Goal: Information Seeking & Learning: Learn about a topic

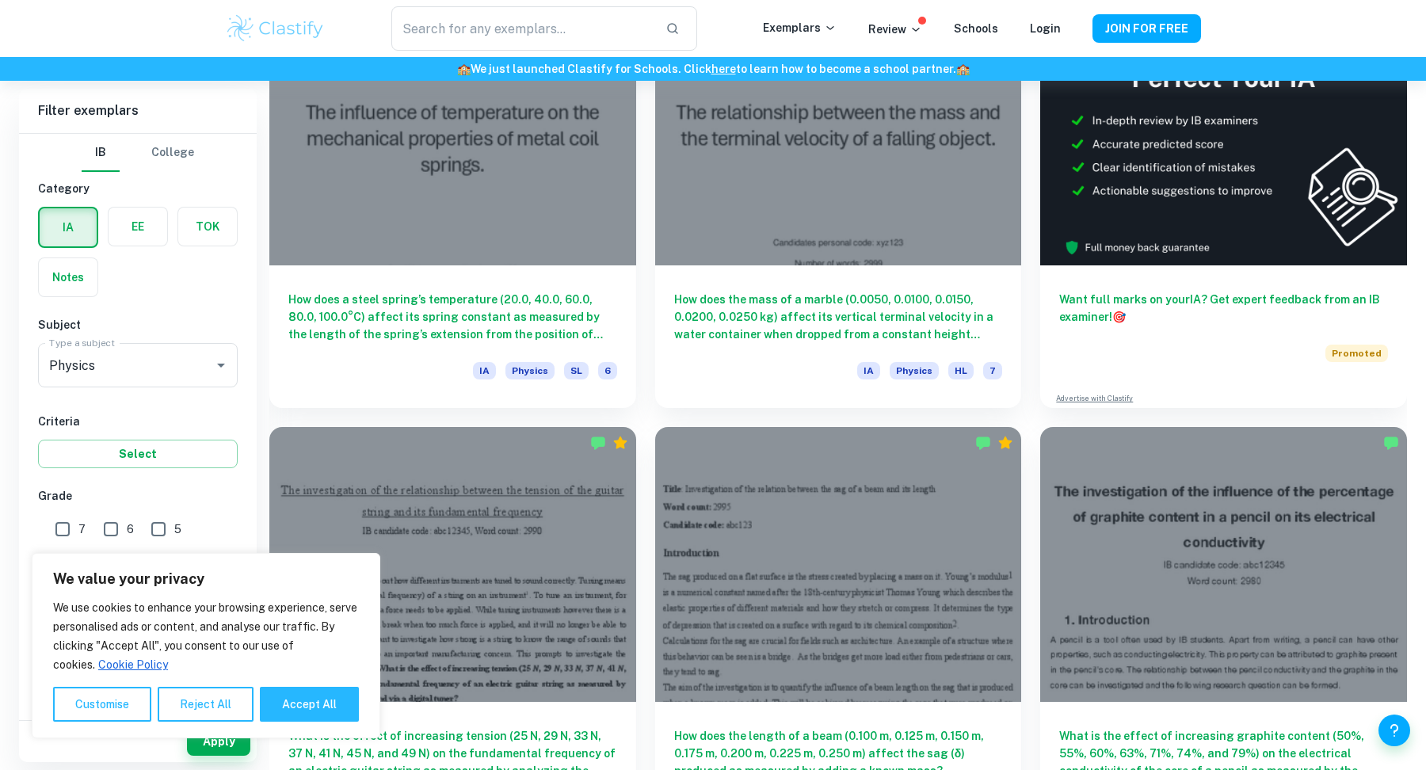
scroll to position [552, 0]
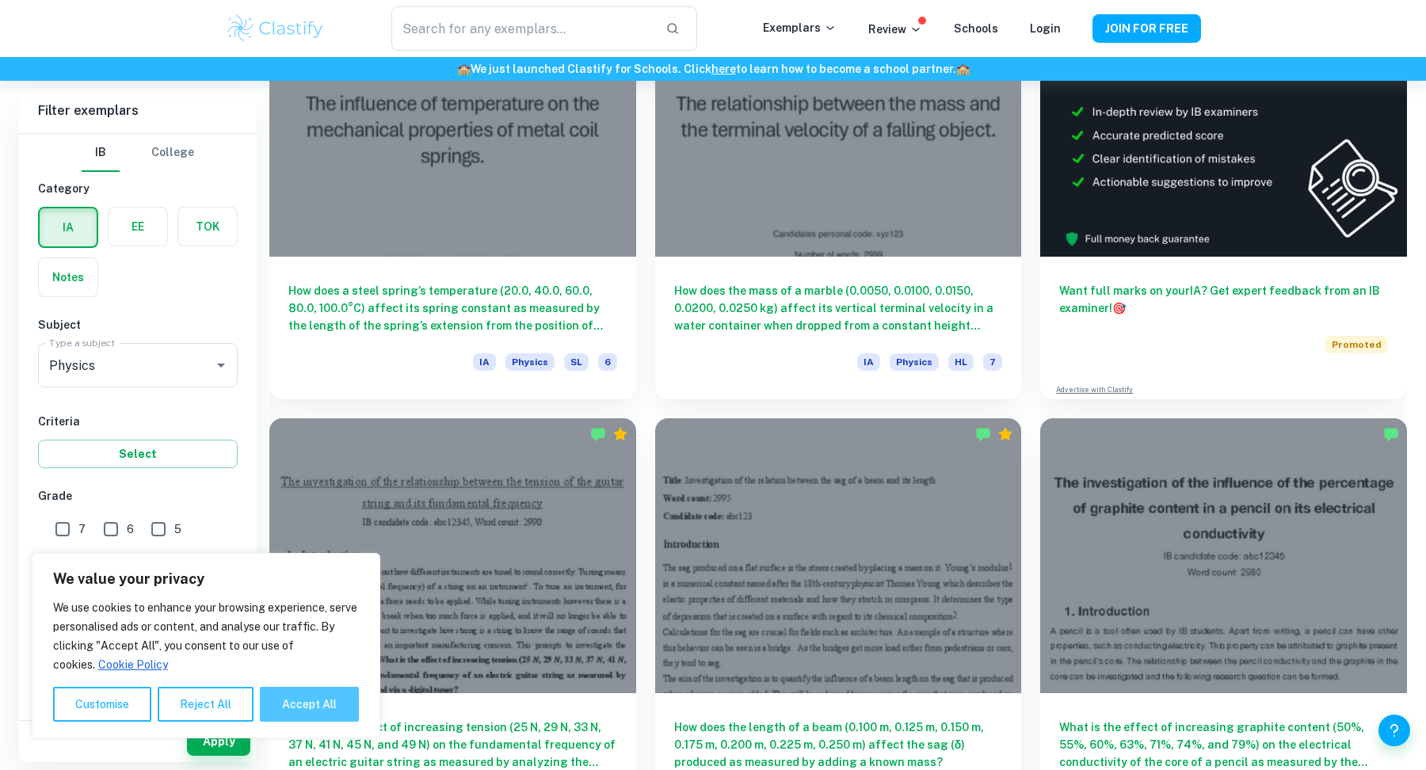
click at [323, 700] on button "Accept All" at bounding box center [309, 704] width 99 height 35
checkbox input "true"
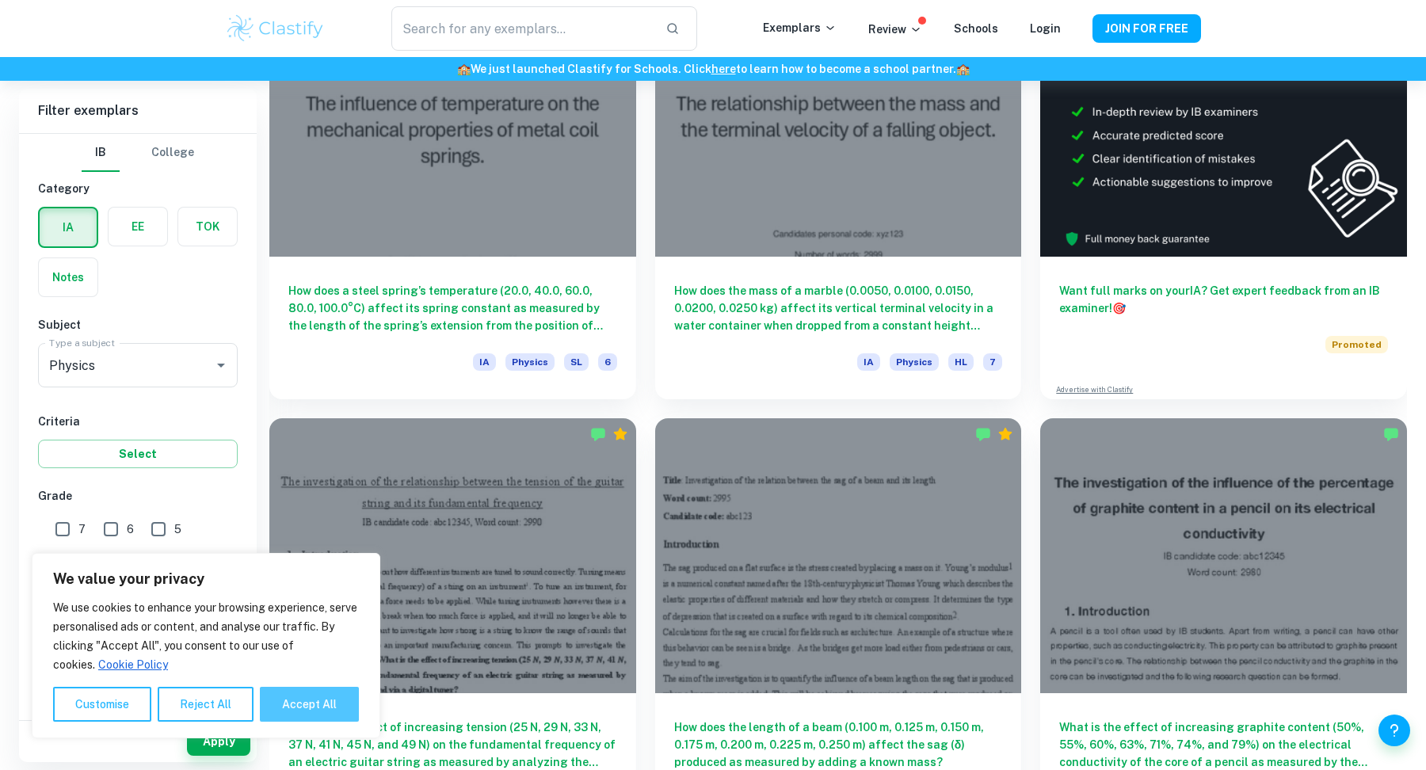
checkbox input "true"
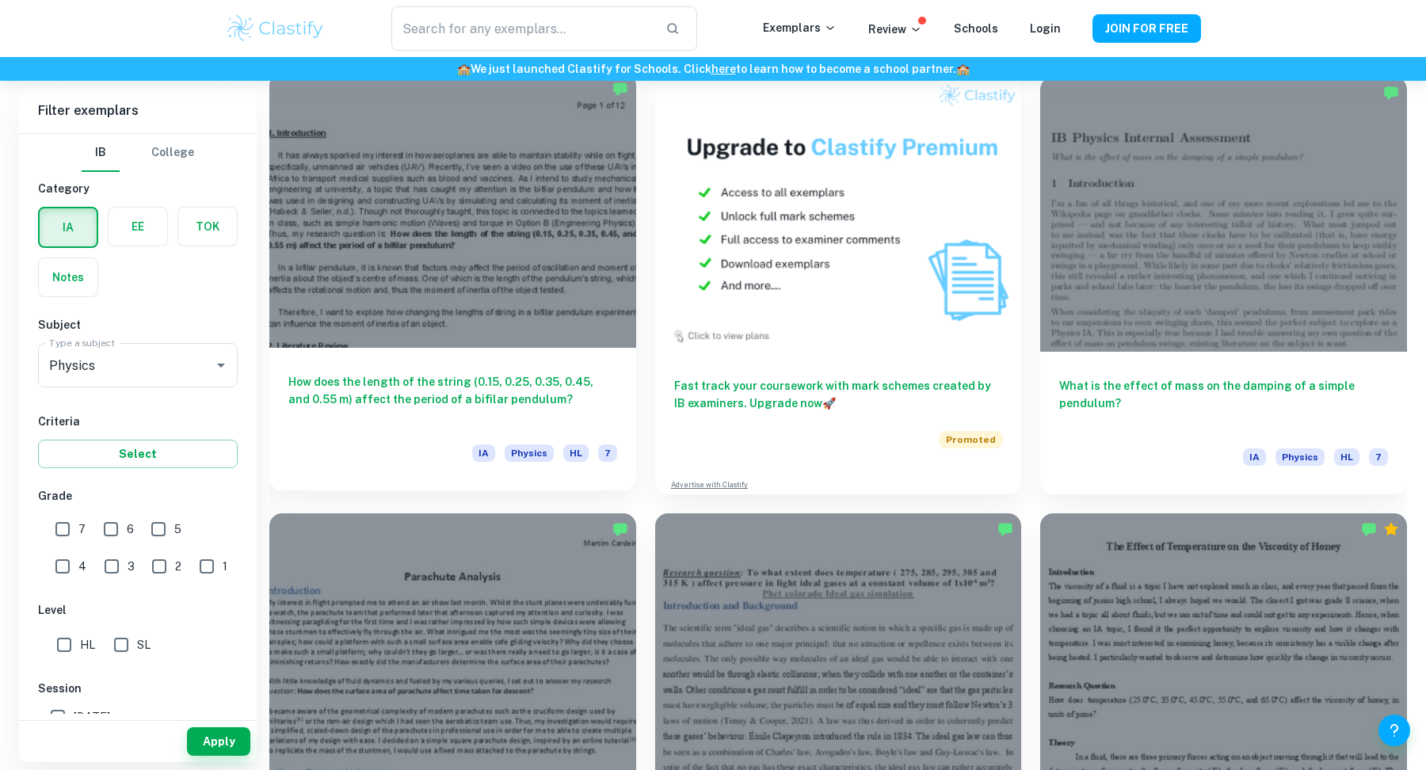
scroll to position [4387, 0]
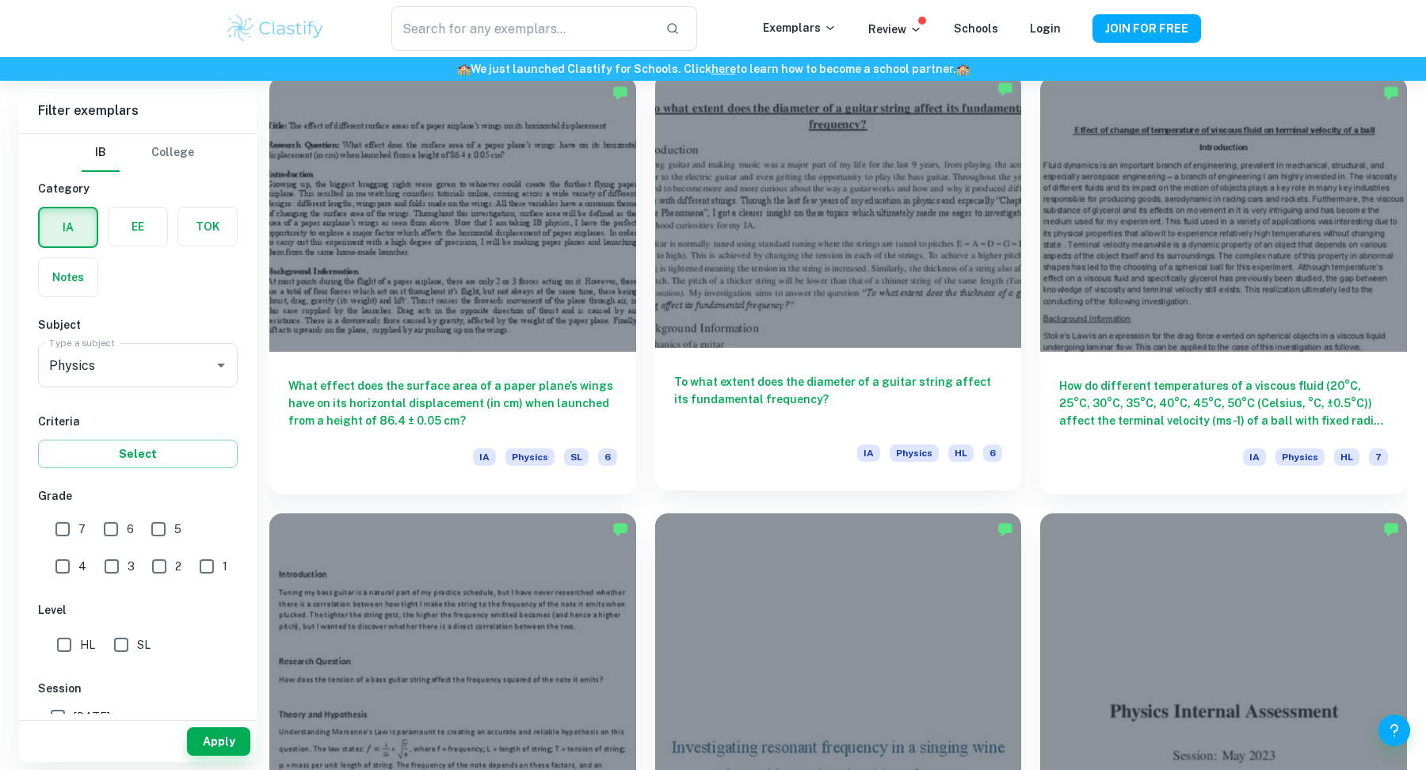
click at [767, 383] on h6 "To what extent does the diameter of a guitar string affect its fundamental freq…" at bounding box center [838, 399] width 329 height 52
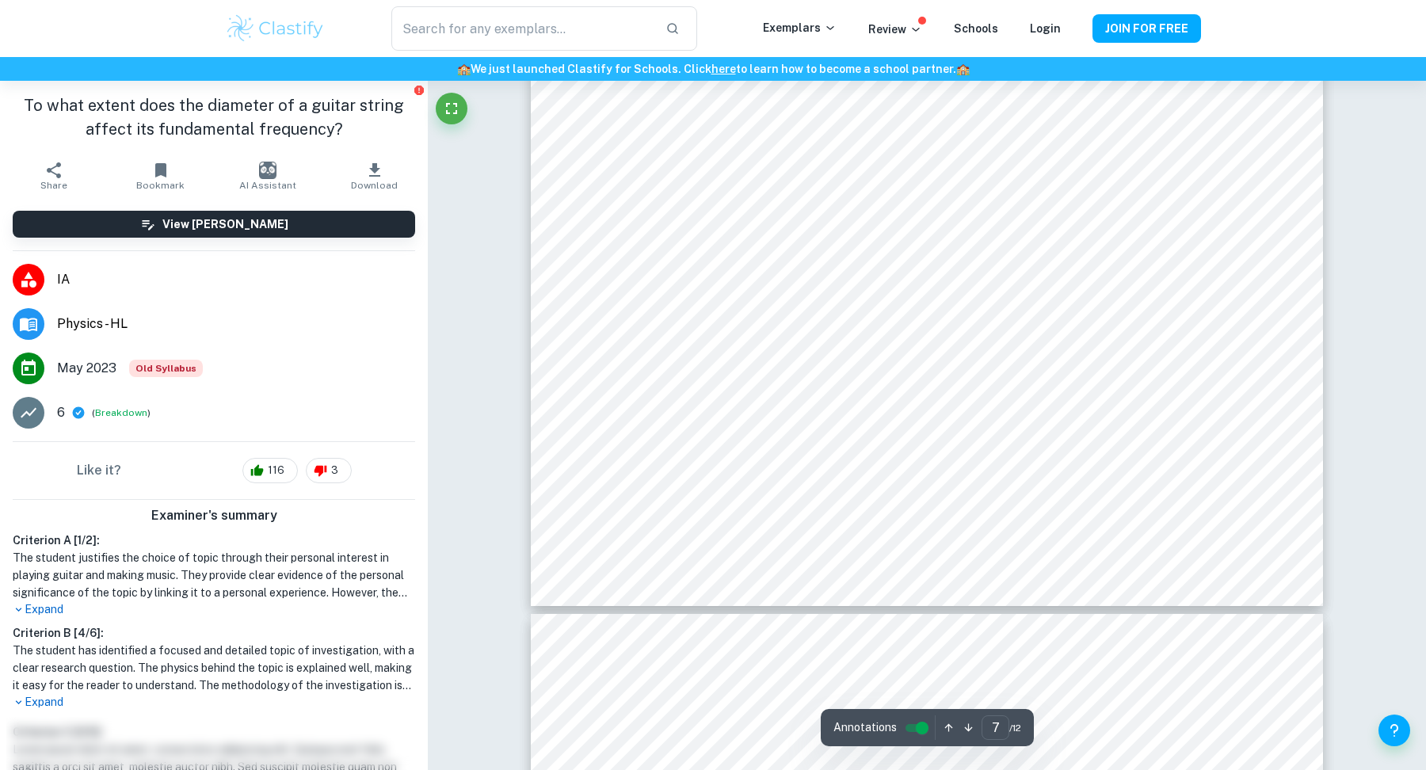
scroll to position [7648, 0]
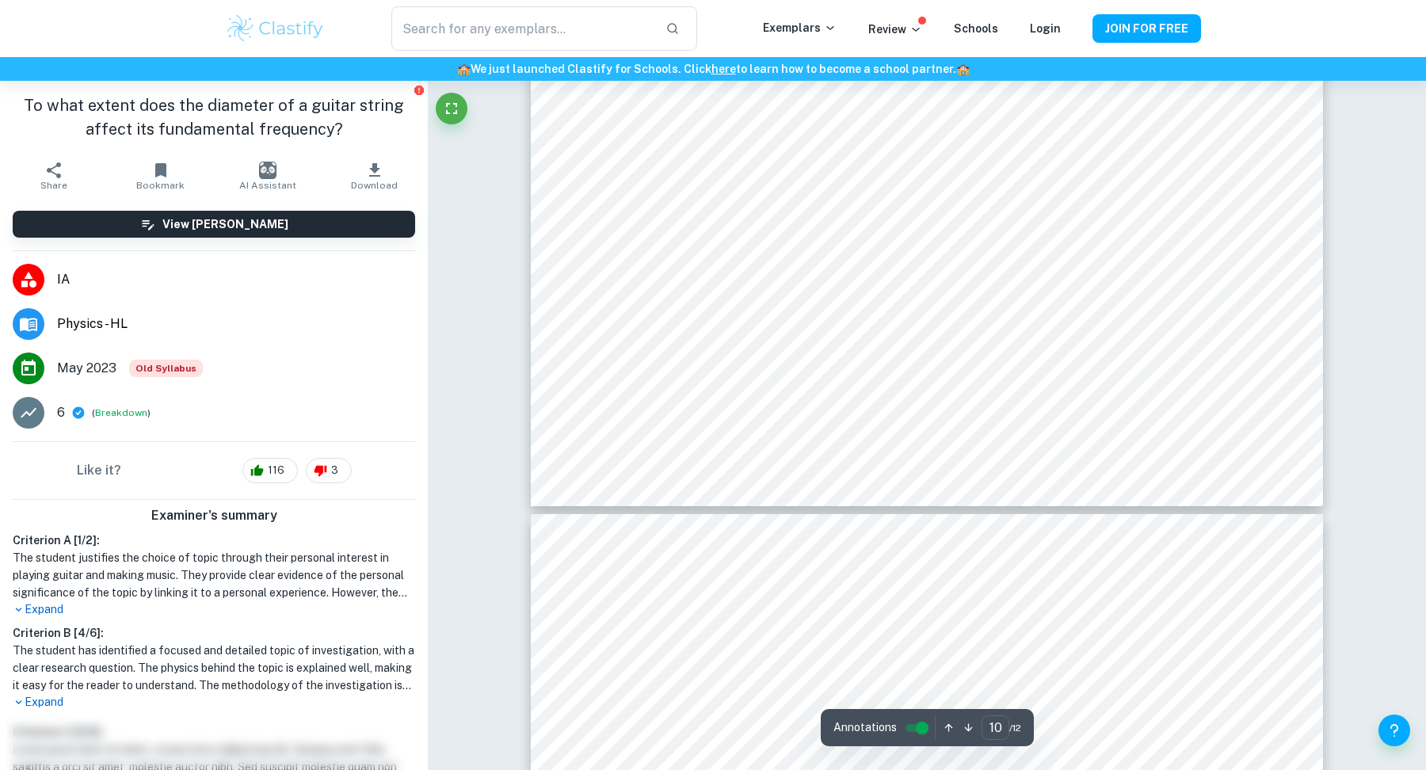
type input "11"
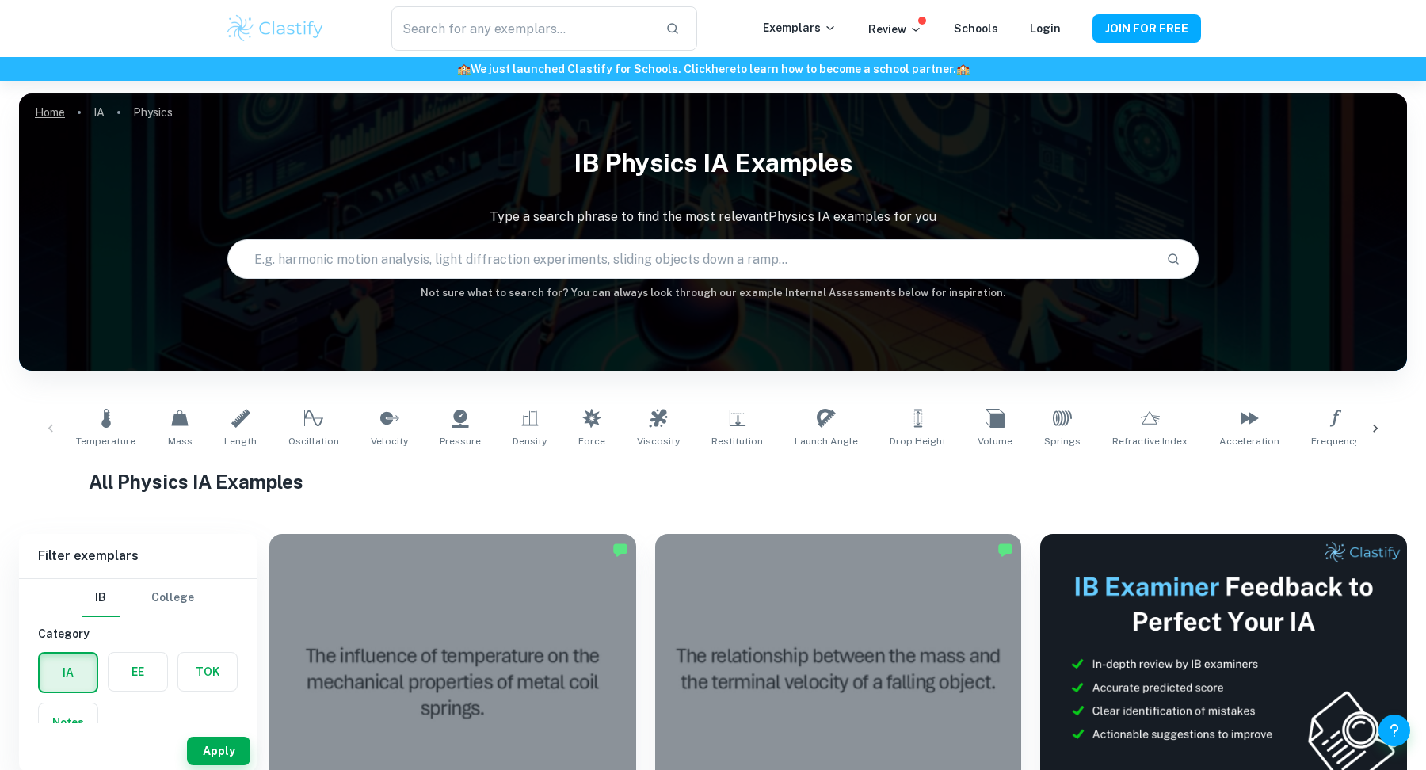
click at [58, 109] on link "Home" at bounding box center [50, 112] width 30 height 22
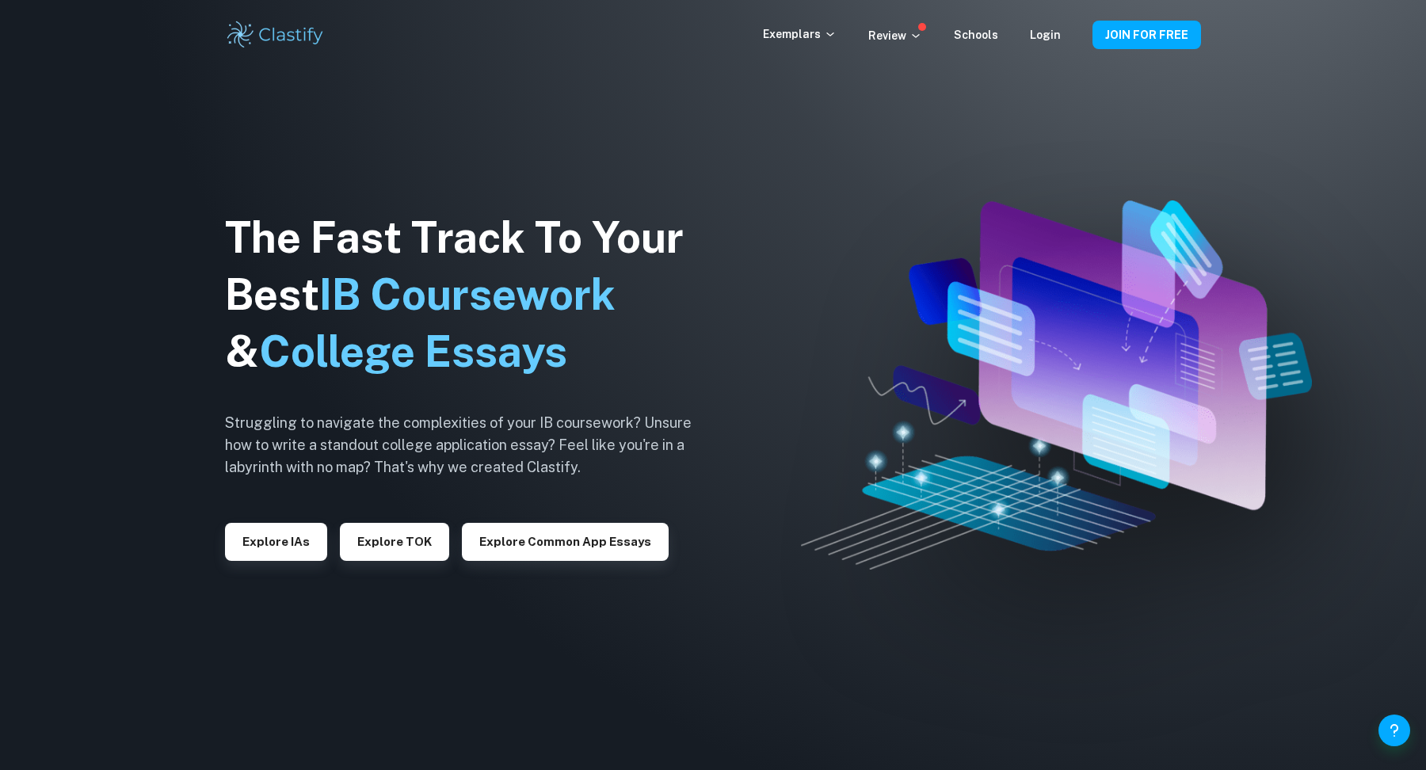
click at [803, 43] on div "Exemplars" at bounding box center [815, 34] width 105 height 19
click at [814, 35] on p "Exemplars" at bounding box center [800, 33] width 74 height 17
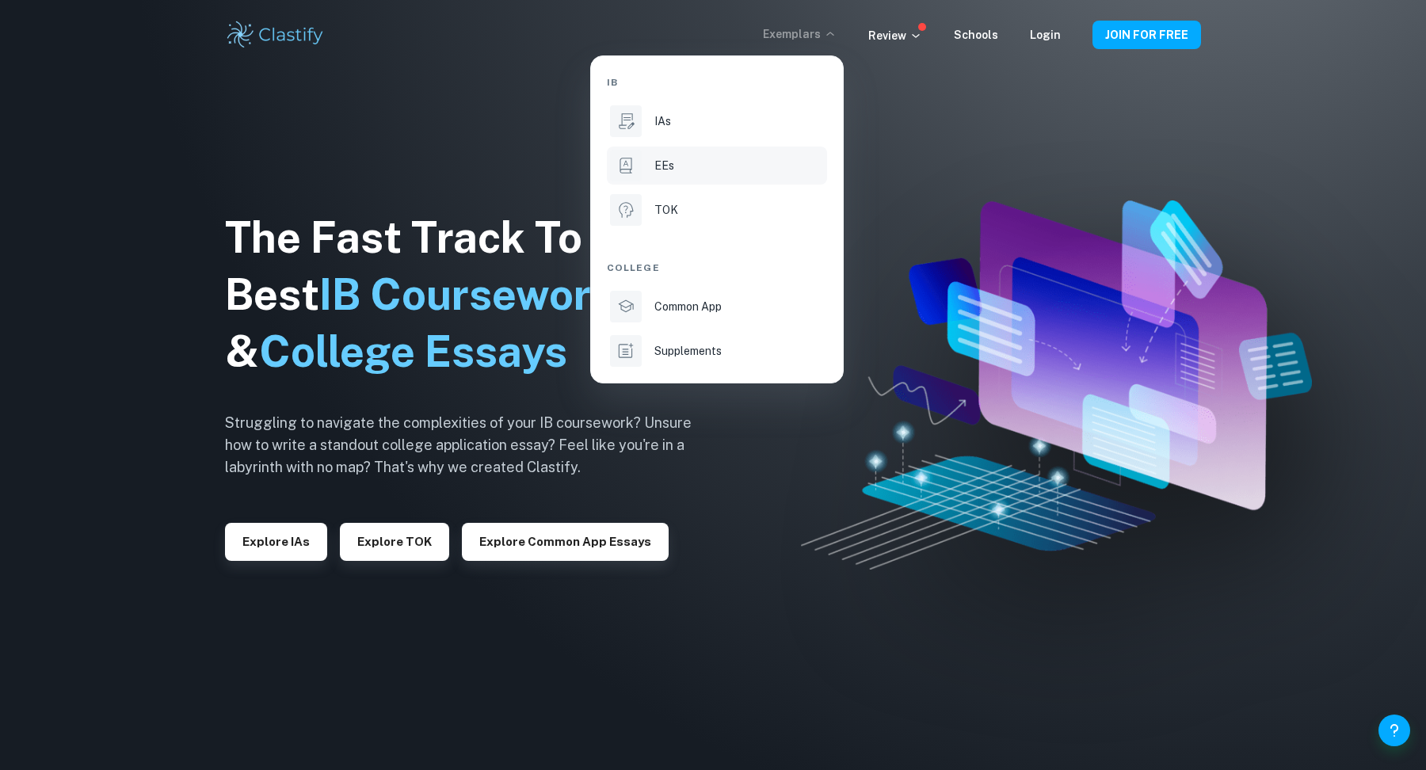
click at [651, 156] on li "EEs" at bounding box center [717, 166] width 220 height 38
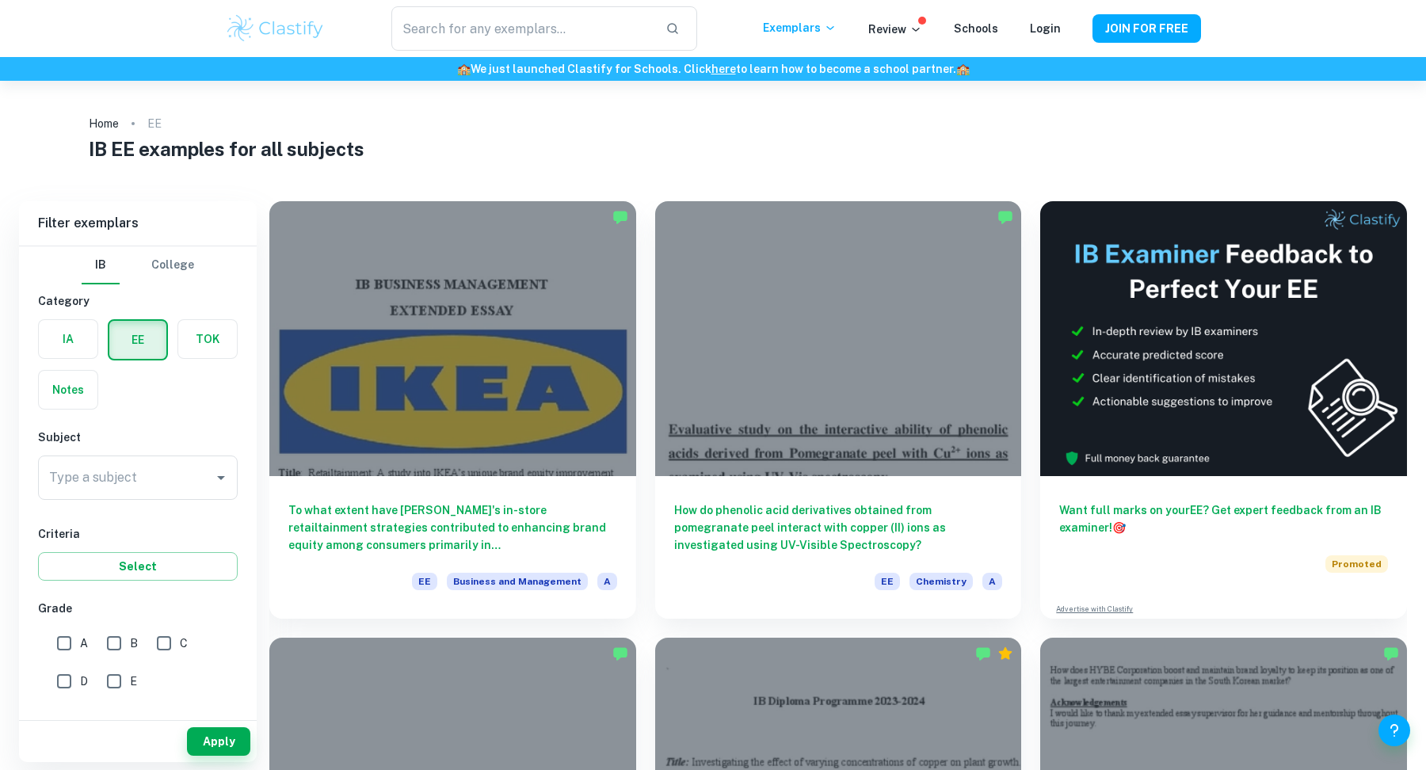
click at [113, 481] on input "Type a subject" at bounding box center [126, 478] width 162 height 30
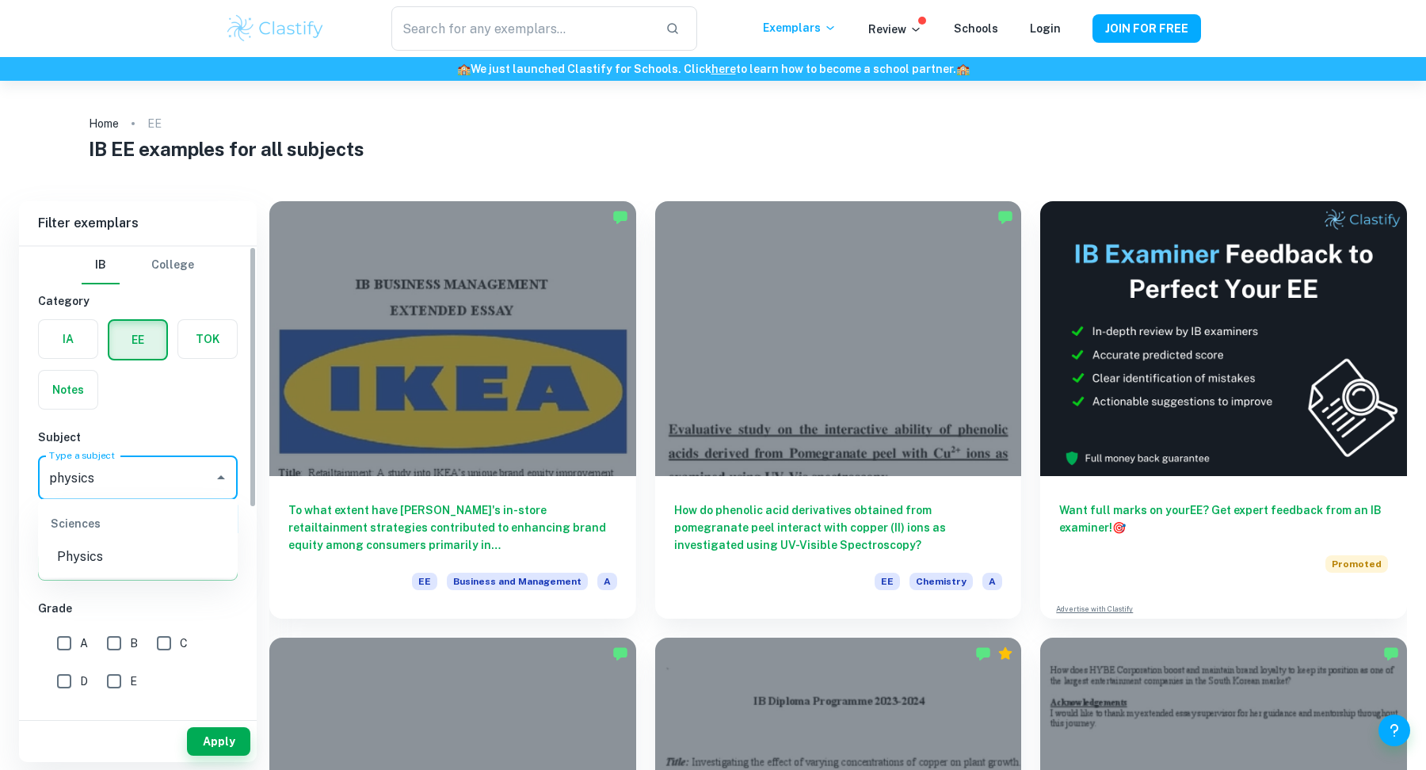
click at [75, 555] on li "Physics" at bounding box center [138, 557] width 200 height 29
type input "Physics"
click at [161, 576] on button "Select" at bounding box center [138, 566] width 200 height 29
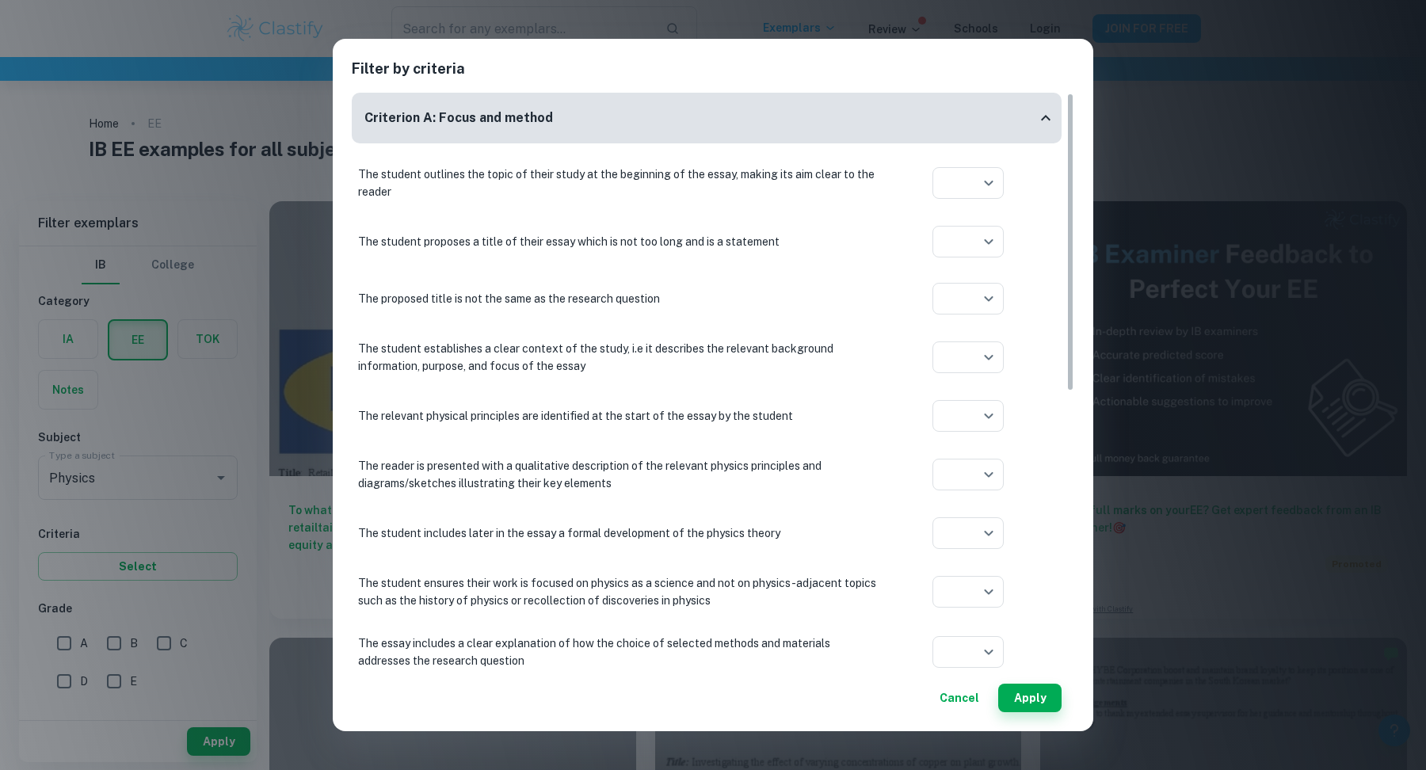
click at [951, 704] on button "Cancel" at bounding box center [959, 698] width 52 height 29
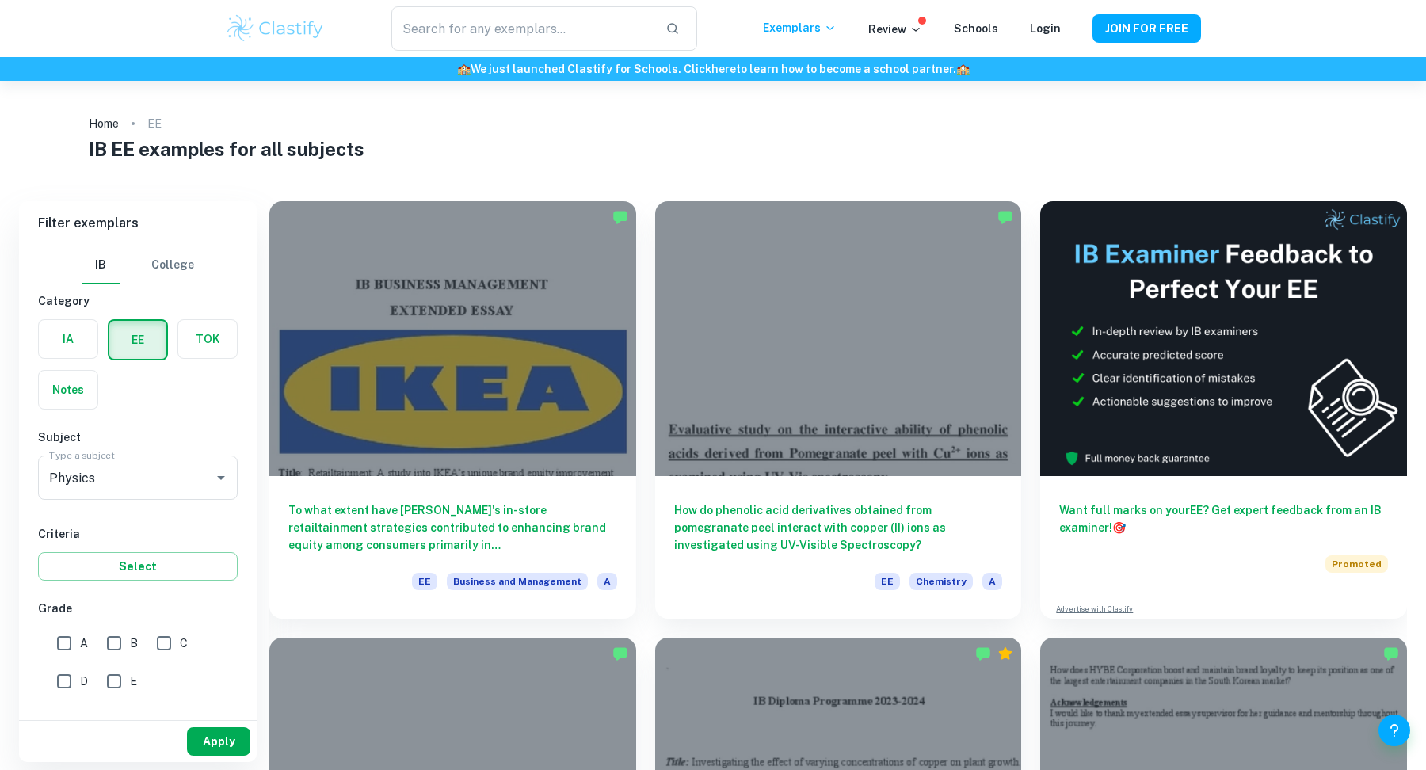
click at [212, 736] on button "Apply" at bounding box center [218, 741] width 63 height 29
